Goal: Check status

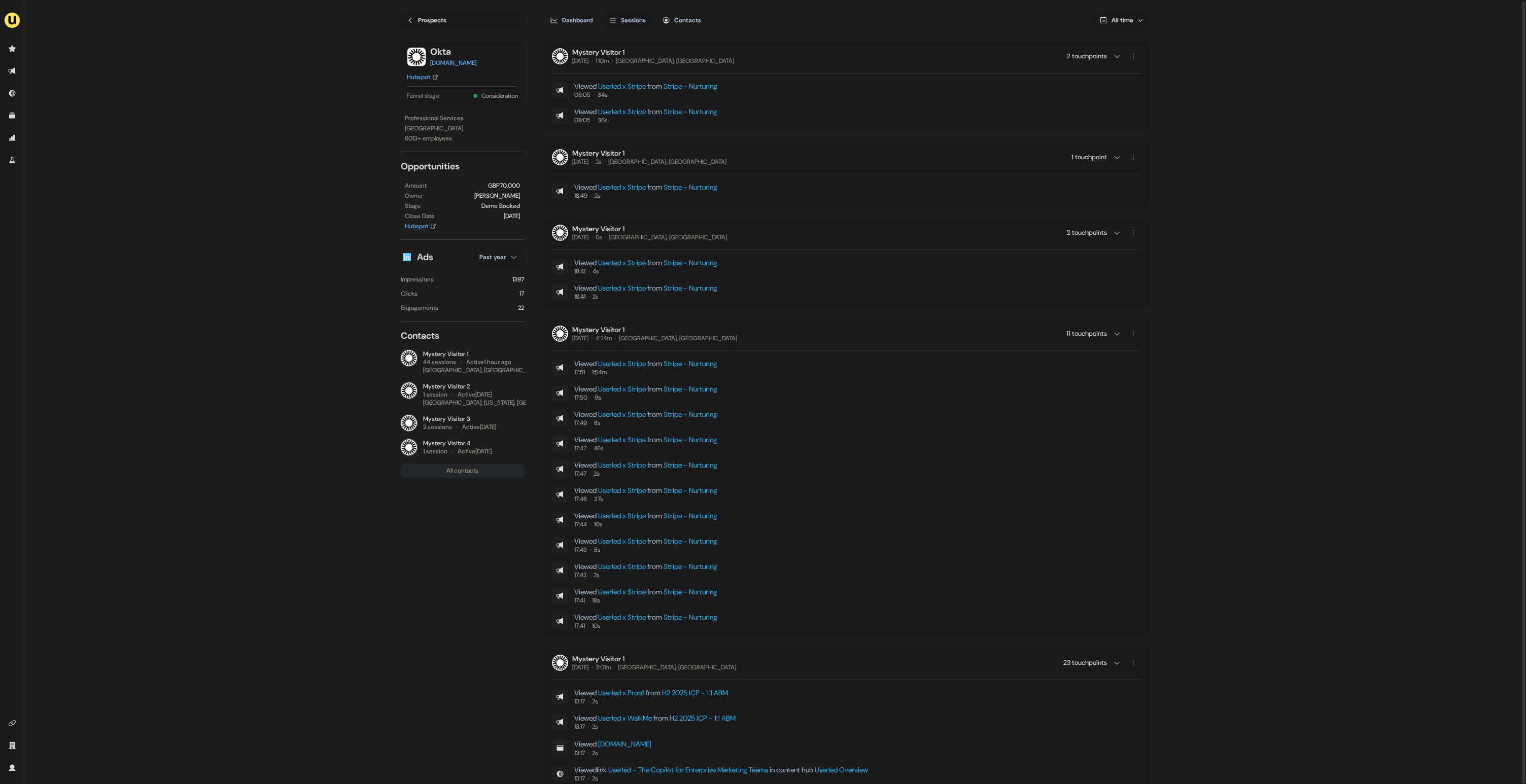
click at [170, 327] on main "Loading... Prospects Okta [DOMAIN_NAME] Hubspot Funnel stage: Consideration Pro…" at bounding box center [775, 391] width 1502 height 785
click at [1243, 118] on main "Loading... Prospects Okta [DOMAIN_NAME] Hubspot Funnel stage: Consideration Pro…" at bounding box center [775, 391] width 1502 height 785
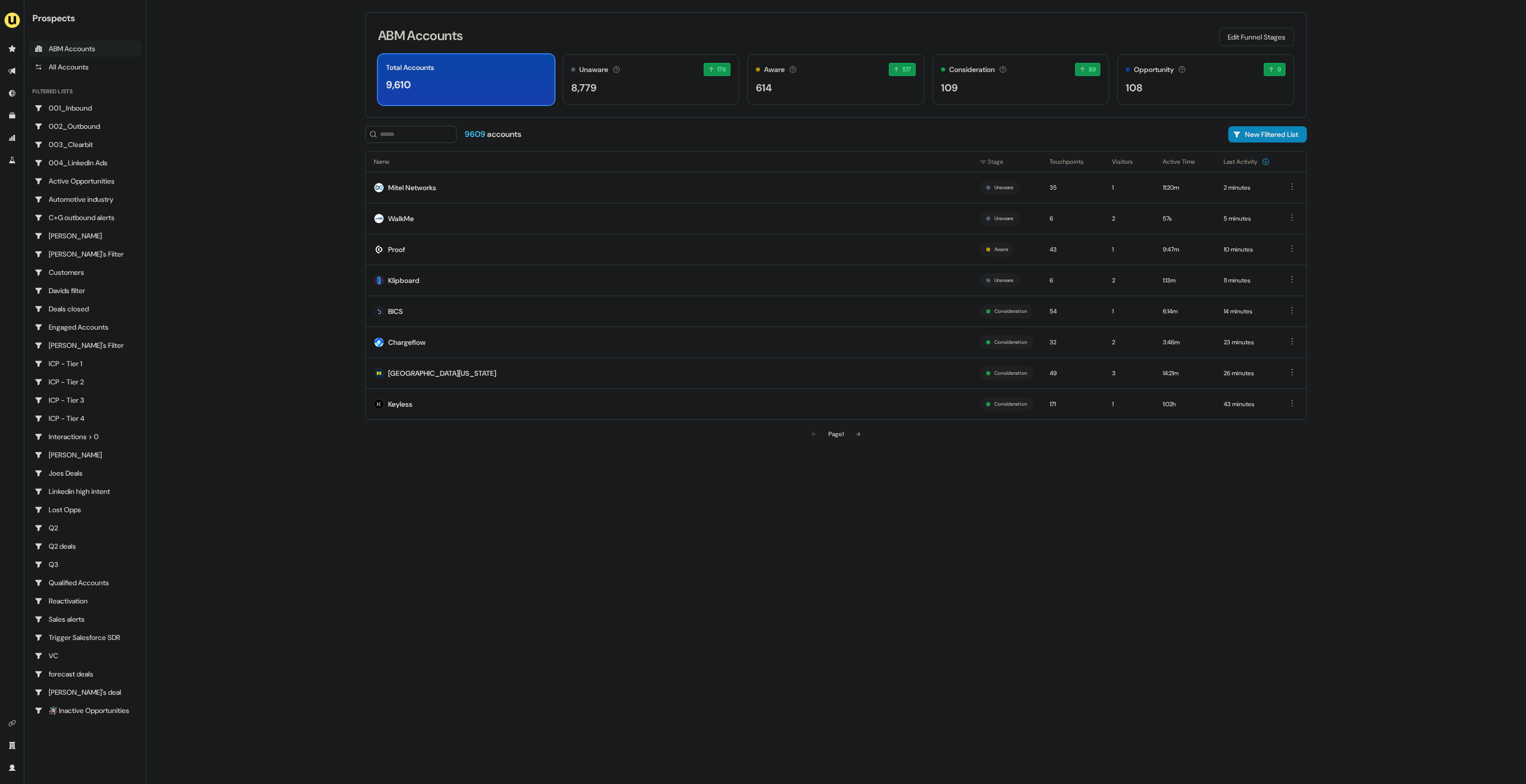
click at [276, 133] on main "Loading... ABM Accounts Edit Funnel Stages Total Accounts 9,610 Unaware The def…" at bounding box center [836, 392] width 1380 height 784
click at [399, 185] on div "Mitel Networks" at bounding box center [412, 187] width 48 height 10
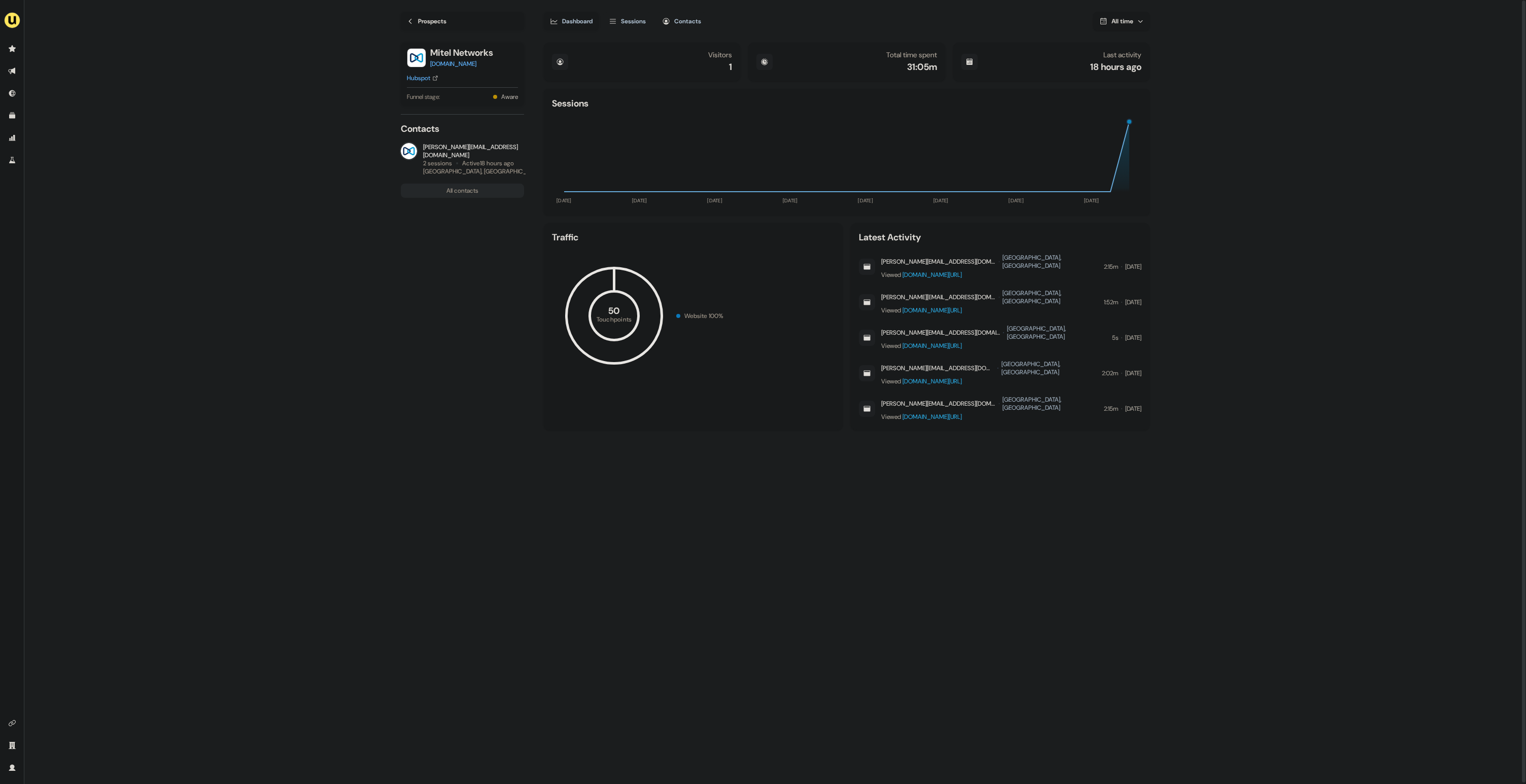
click at [1111, 23] on span "All time" at bounding box center [1122, 21] width 22 height 8
click at [852, 119] on button "Last 90 days" at bounding box center [848, 118] width 47 height 18
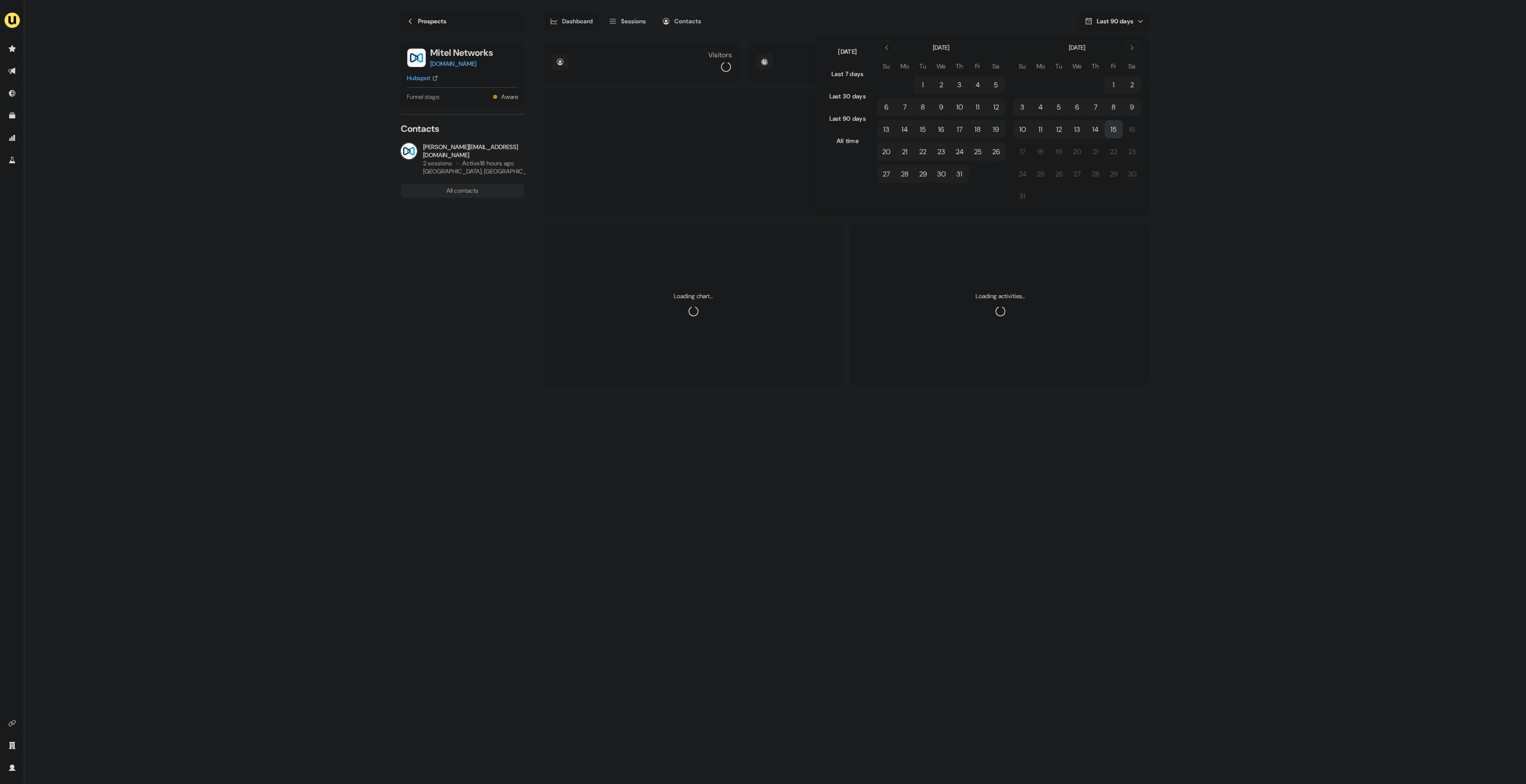
click at [1243, 102] on main "Loading... Prospects Mitel Networks mitel.com Hubspot Funnel stage: Aware Conta…" at bounding box center [775, 393] width 1502 height 785
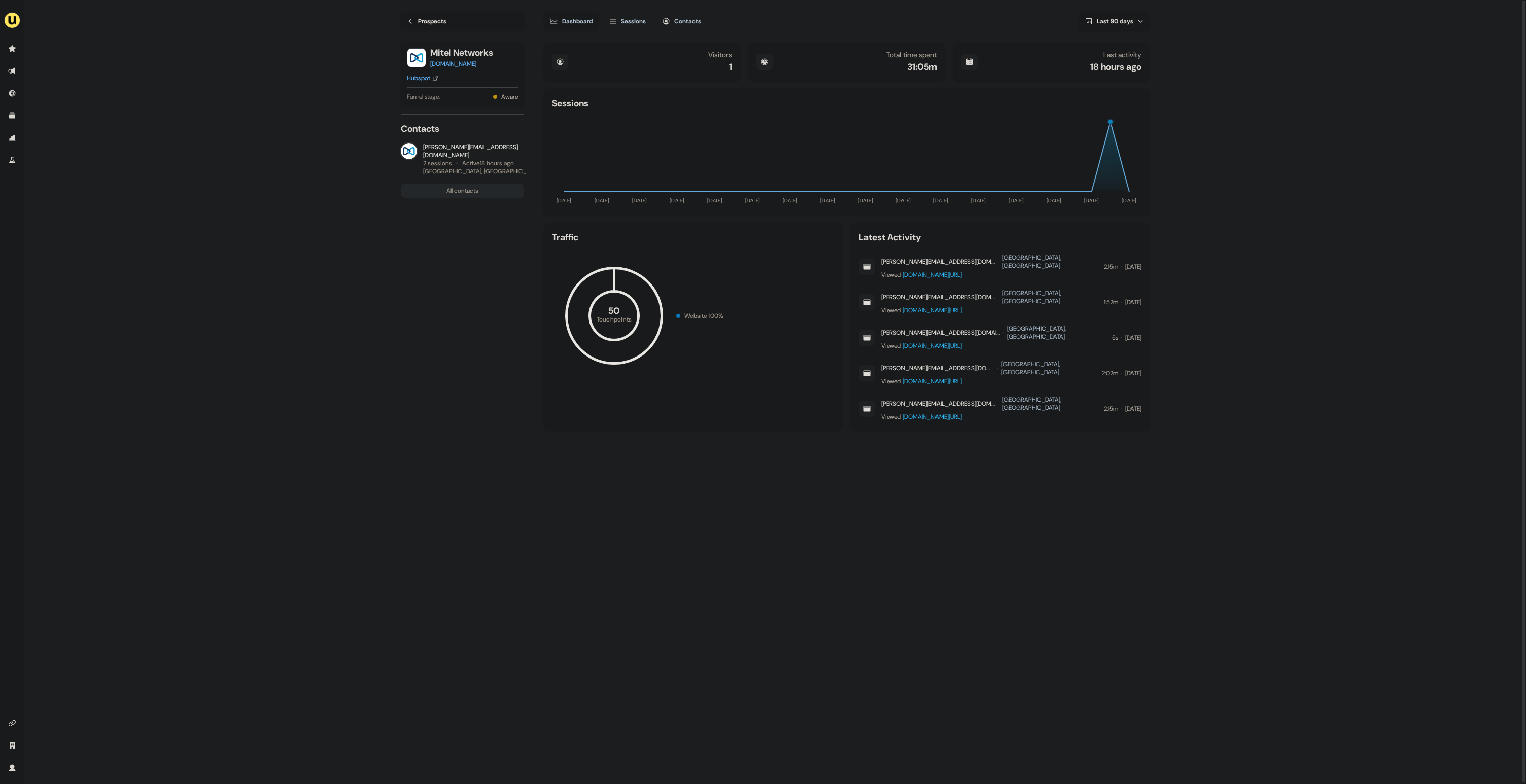
click at [1121, 27] on button "Last 90 days" at bounding box center [1114, 21] width 71 height 18
click at [1314, 56] on main "Loading... Prospects Mitel Networks mitel.com Hubspot Funnel stage: Aware Conta…" at bounding box center [775, 393] width 1502 height 785
click at [1118, 23] on span "Last 90 days" at bounding box center [1115, 21] width 37 height 8
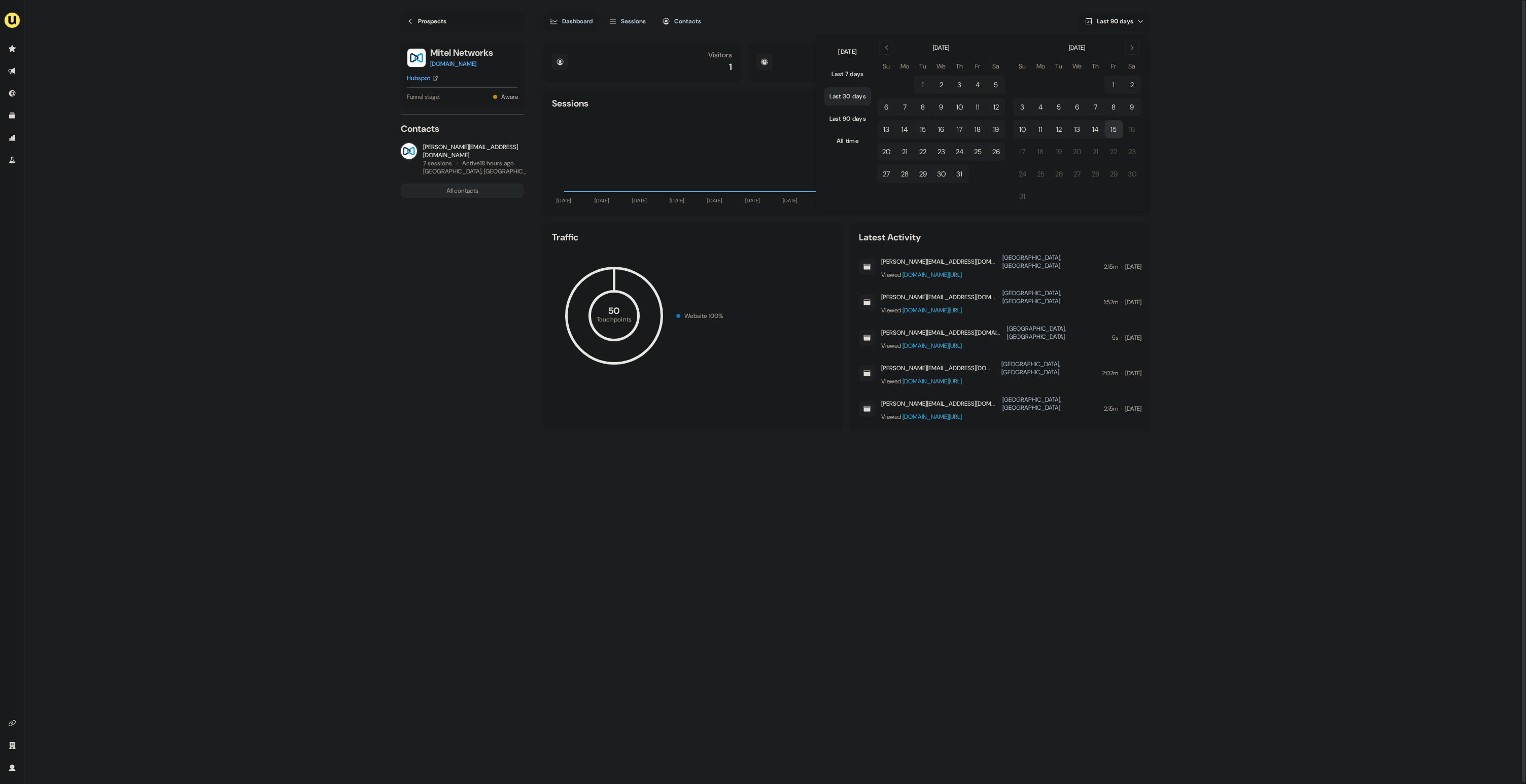
click at [863, 97] on button "Last 30 days" at bounding box center [848, 96] width 47 height 18
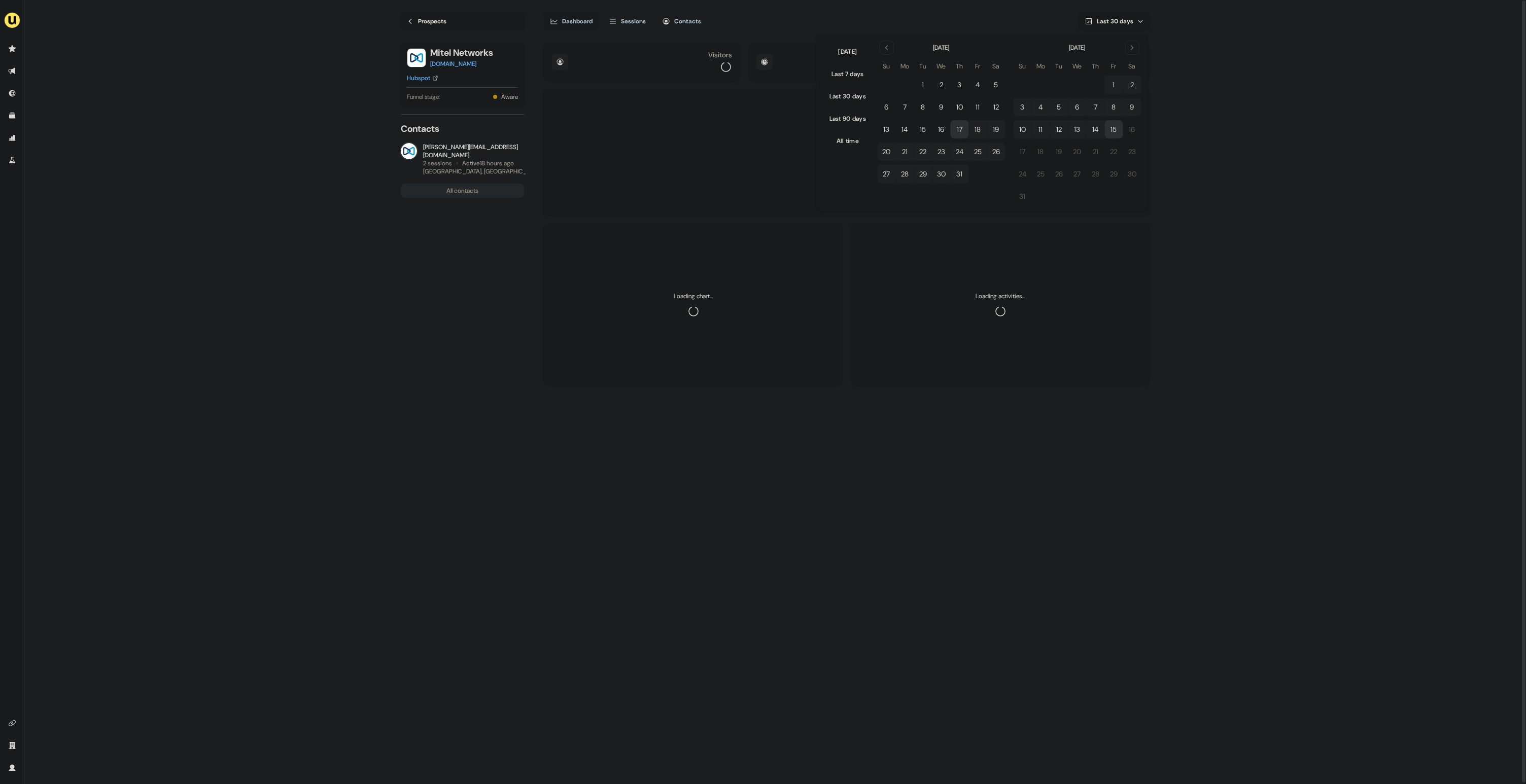
click at [1291, 108] on main "Loading... Prospects Mitel Networks mitel.com Hubspot Funnel stage: Aware Conta…" at bounding box center [775, 393] width 1502 height 785
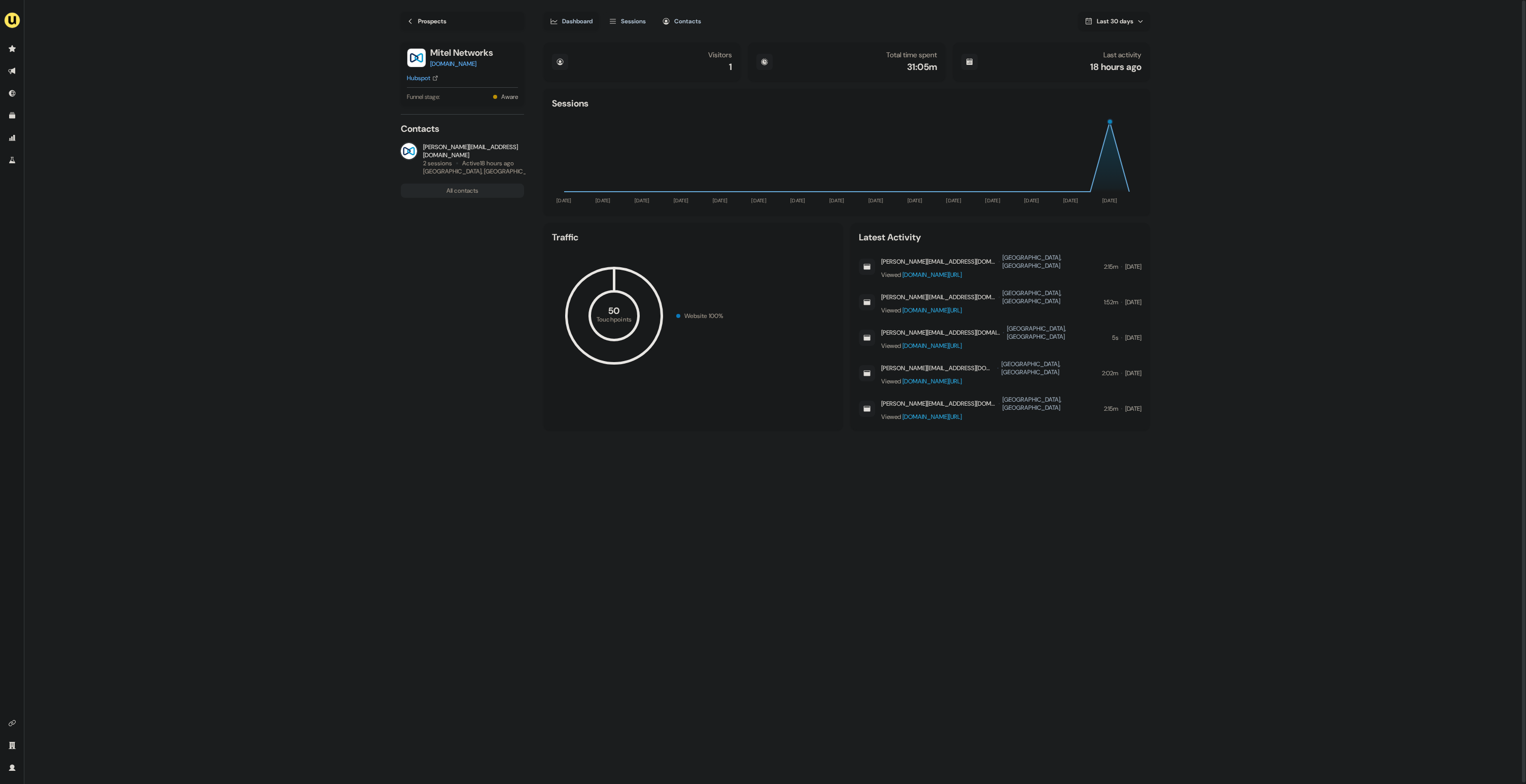
click at [1118, 23] on span "Last 30 days" at bounding box center [1115, 21] width 37 height 8
click at [864, 79] on button "Last 7 days" at bounding box center [848, 74] width 47 height 18
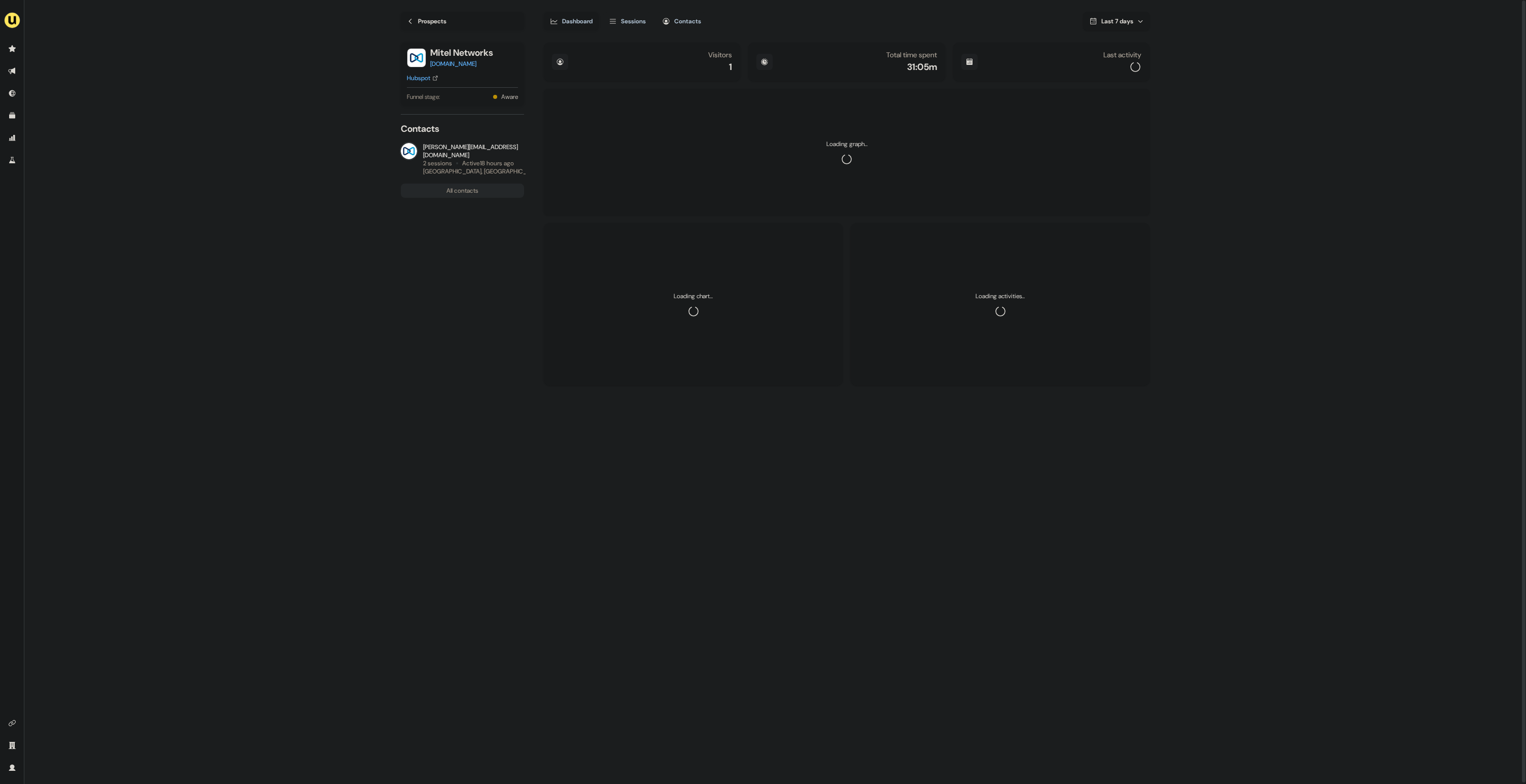
click at [1278, 99] on main "Loading... Prospects Mitel Networks mitel.com Hubspot Funnel stage: Aware Conta…" at bounding box center [775, 393] width 1502 height 785
